Goal: Task Accomplishment & Management: Use online tool/utility

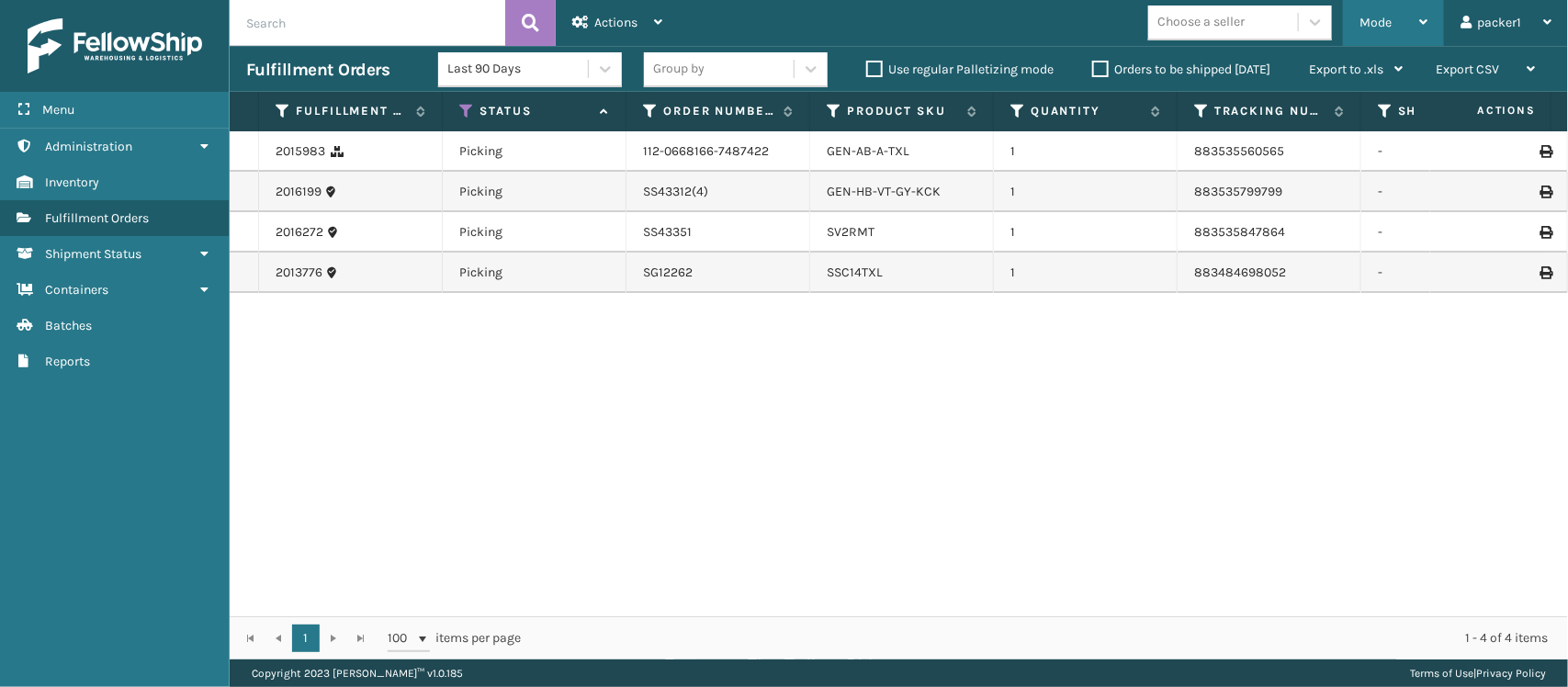
click at [1383, 16] on span "Mode" at bounding box center [1375, 22] width 32 height 16
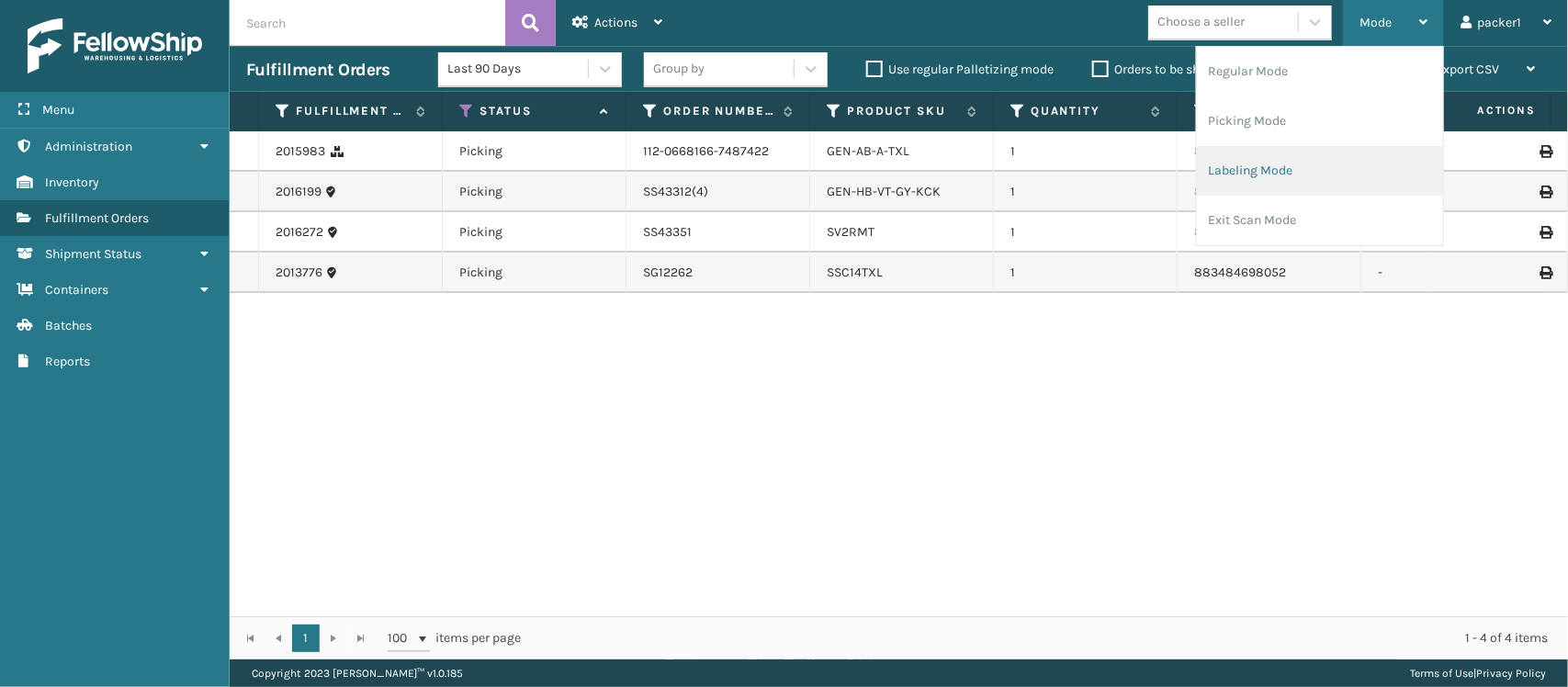
click at [1283, 184] on li "Labeling Mode" at bounding box center [1319, 171] width 246 height 50
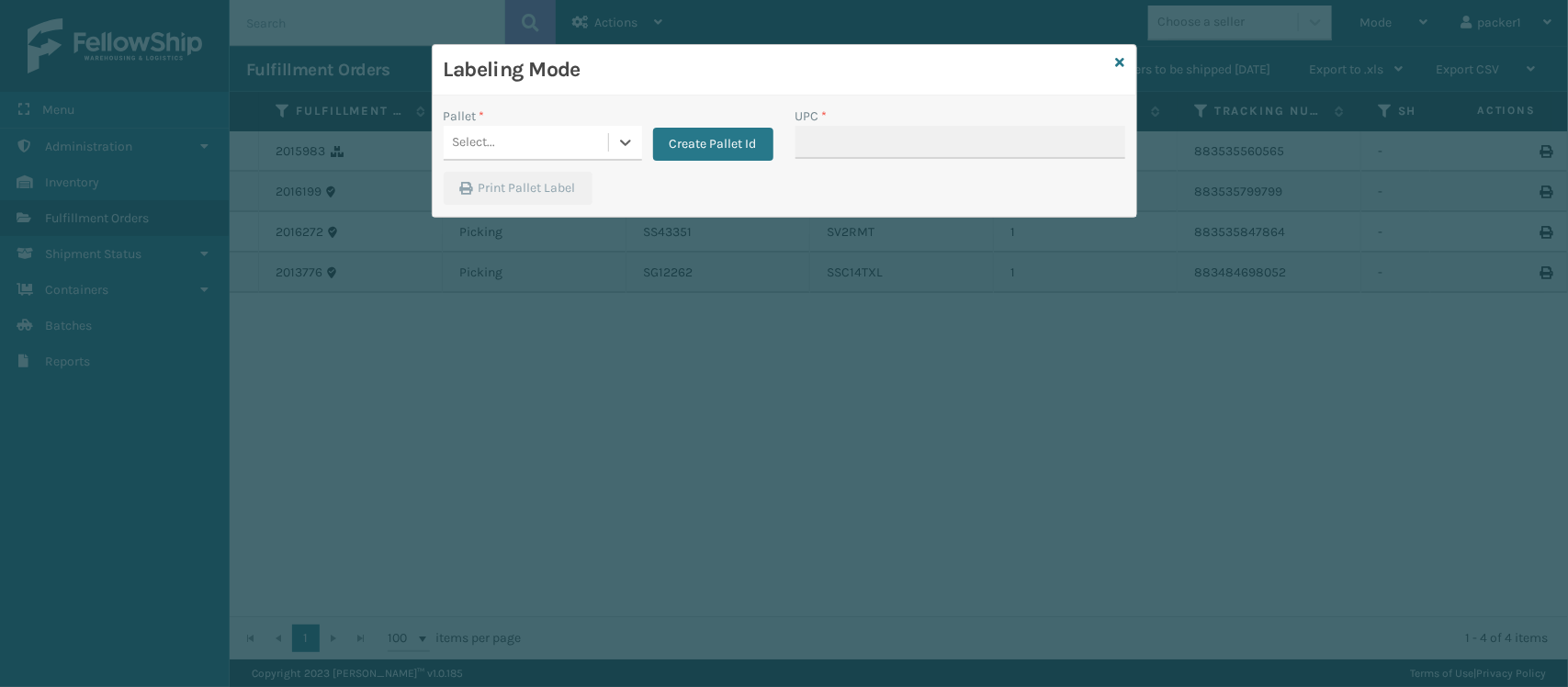
click at [506, 138] on div "Select..." at bounding box center [526, 142] width 164 height 30
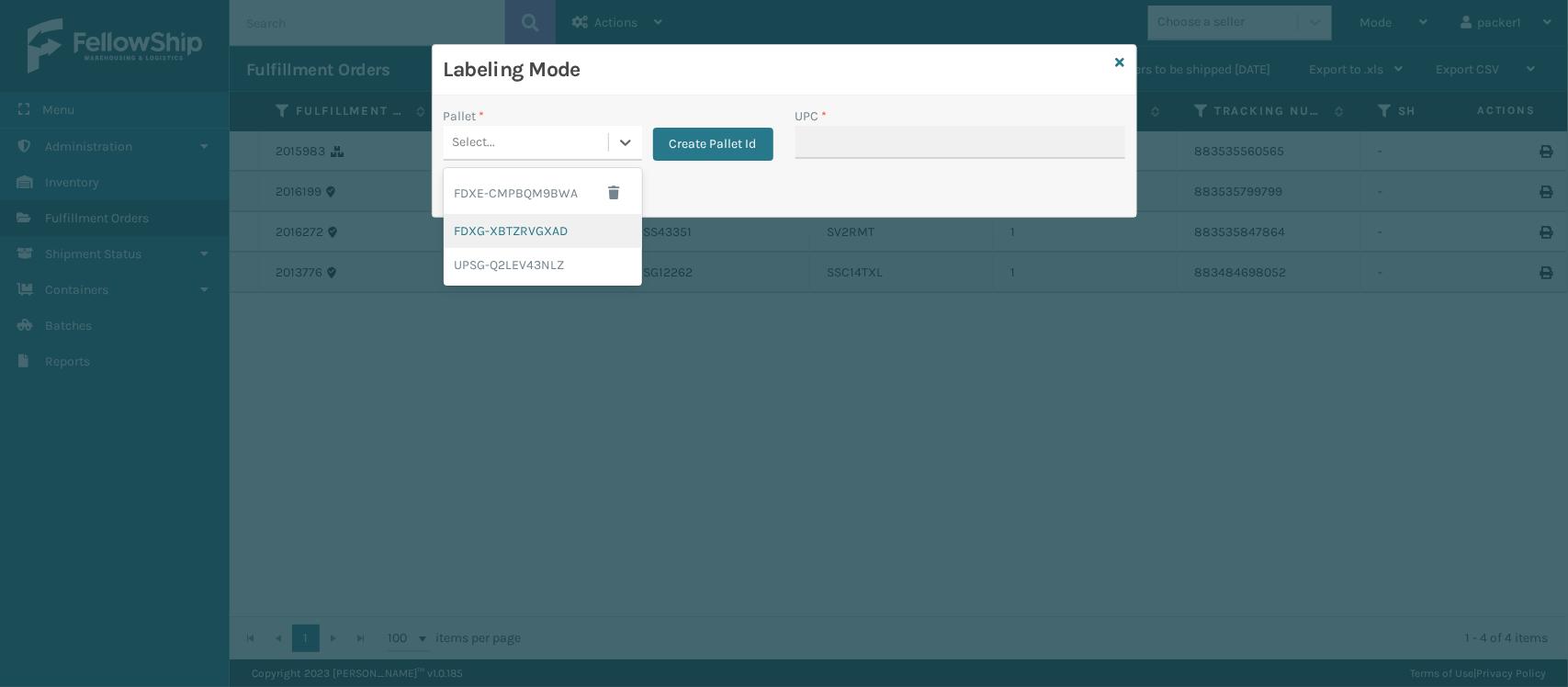
click at [556, 219] on div "FDXG-XBTZRVGXAD" at bounding box center [543, 230] width 198 height 34
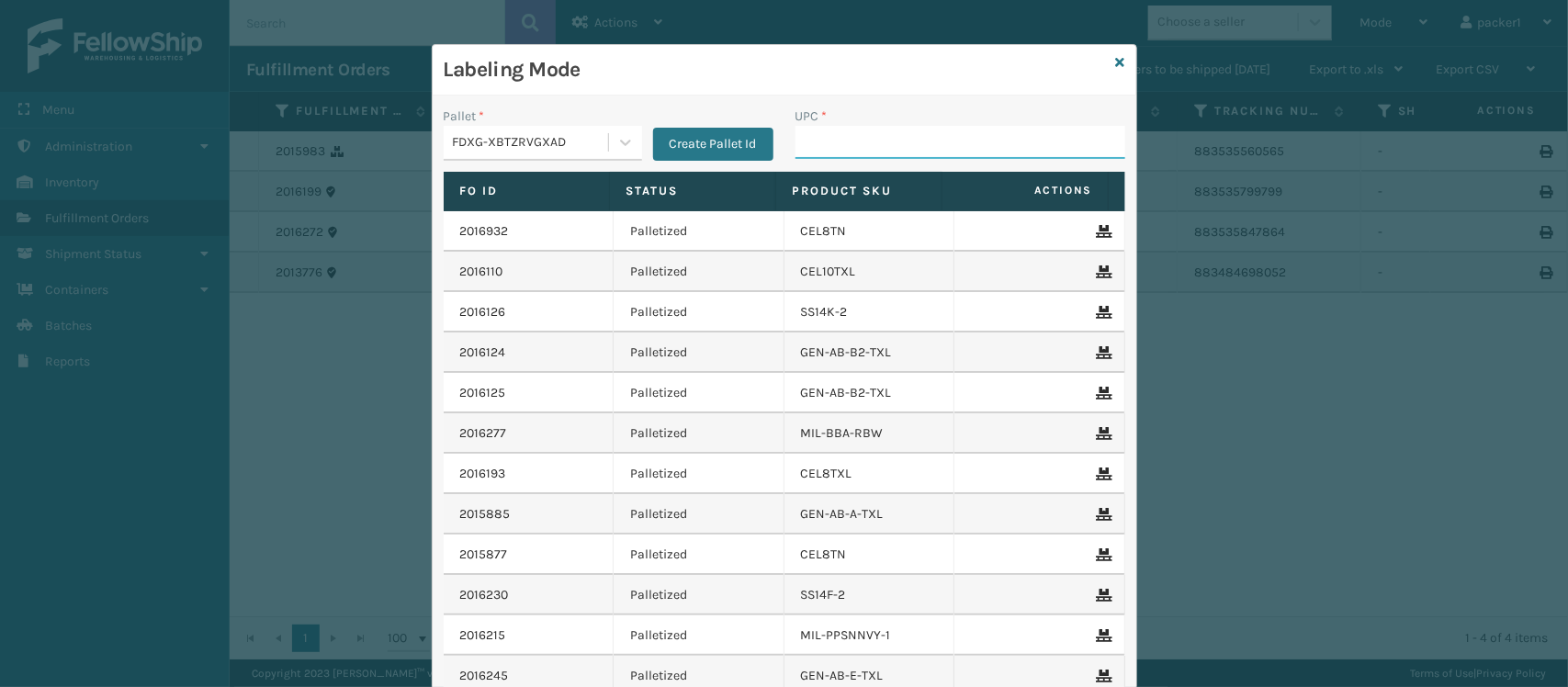
click at [893, 144] on input "UPC *" at bounding box center [960, 142] width 330 height 33
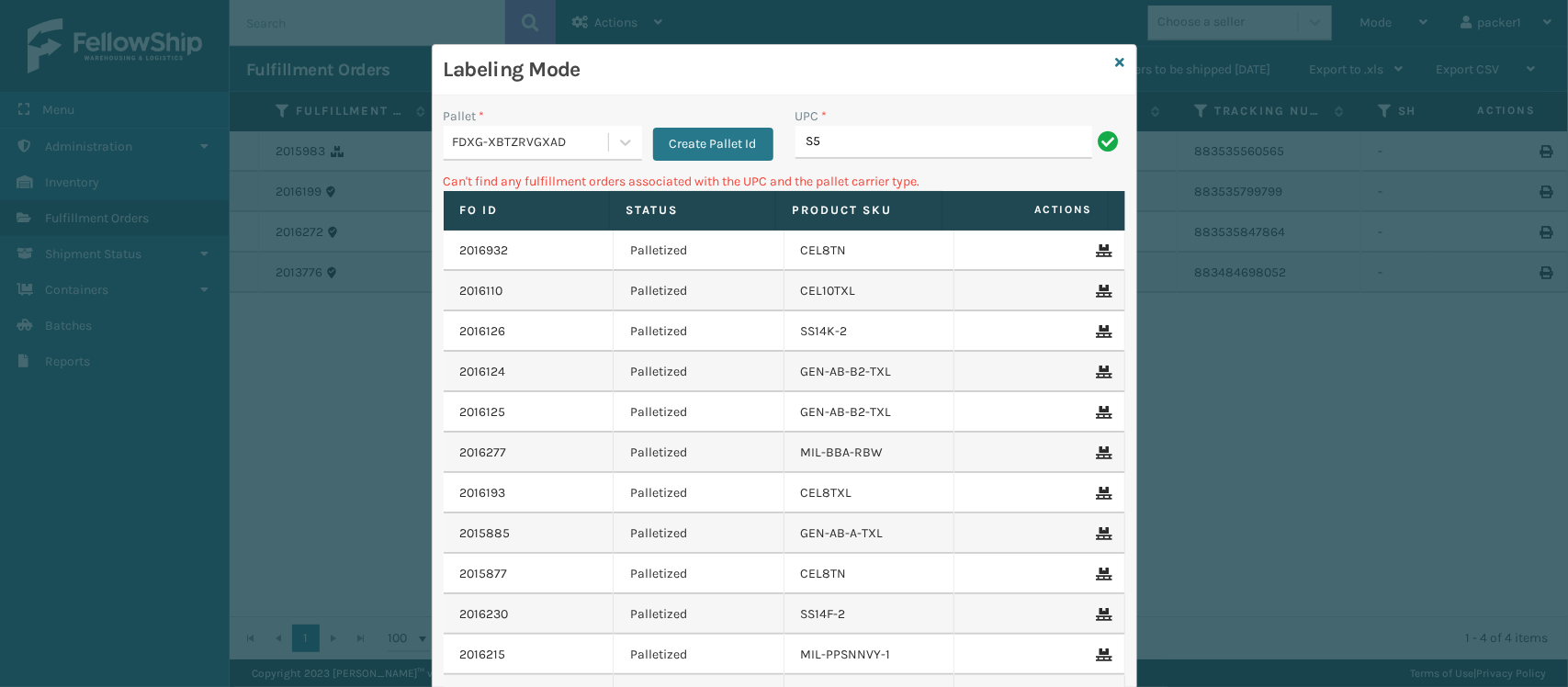
type input "S"
type input "C"
type input "0"
type input "S"
type input "C"
